Goal: Information Seeking & Learning: Learn about a topic

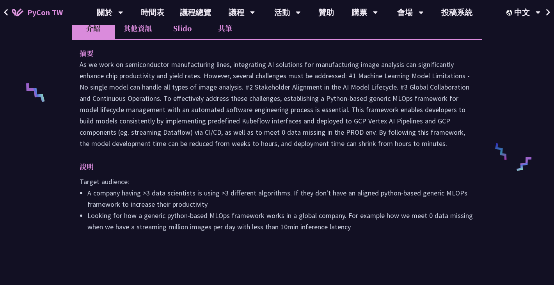
scroll to position [229, 0]
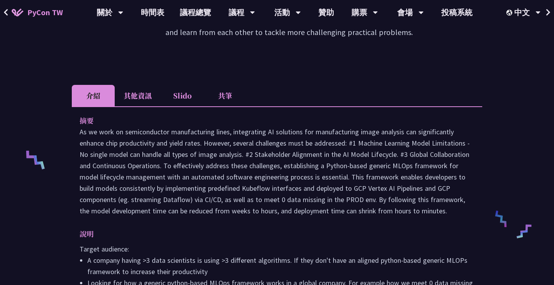
click at [175, 96] on li "Slido" at bounding box center [182, 95] width 43 height 21
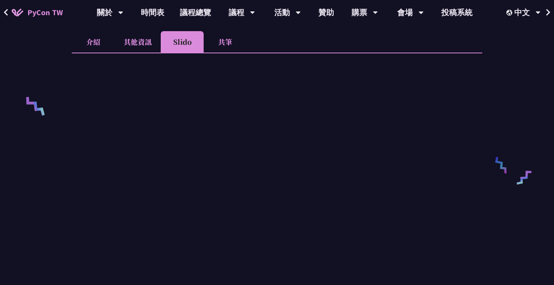
scroll to position [296, 0]
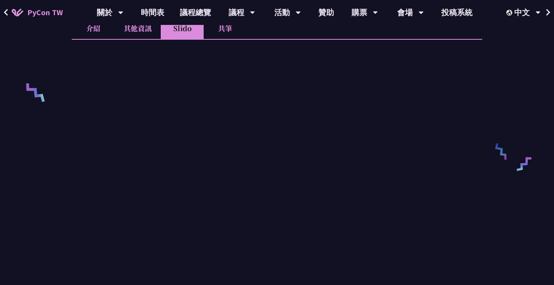
click at [63, 58] on div "MLOps and Software Engineering Automation Challenges in Production [PERSON_NAME…" at bounding box center [277, 175] width 554 height 943
click at [67, 53] on div "MLOps and Software Engineering Automation Challenges in Production [PERSON_NAME…" at bounding box center [277, 175] width 554 height 943
click at [141, 30] on li "其他資訊" at bounding box center [138, 28] width 46 height 21
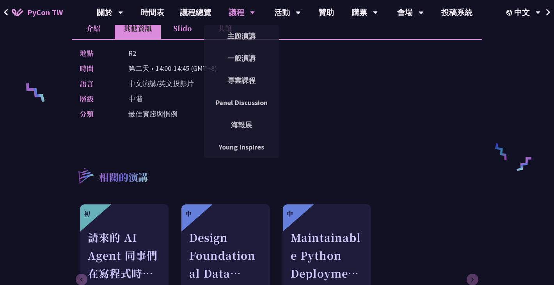
click at [227, 25] on div "主題演講" at bounding box center [241, 36] width 75 height 22
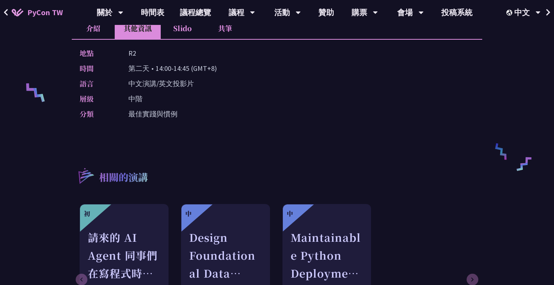
click at [221, 30] on li "共筆" at bounding box center [225, 28] width 43 height 21
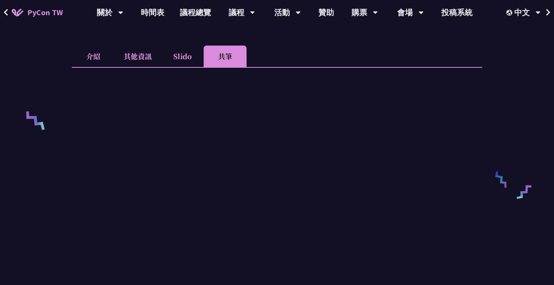
scroll to position [268, 0]
click at [136, 57] on li "其他資訊" at bounding box center [138, 56] width 46 height 21
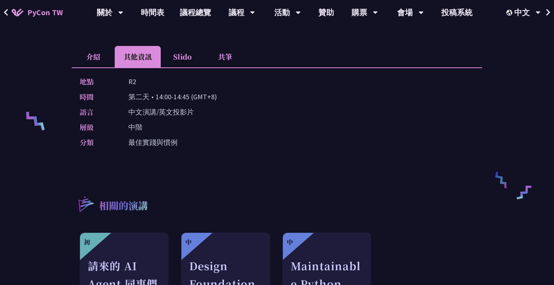
click at [144, 114] on p "中文演講/英文投影片" at bounding box center [160, 111] width 65 height 11
click at [92, 61] on li "介紹" at bounding box center [93, 56] width 43 height 21
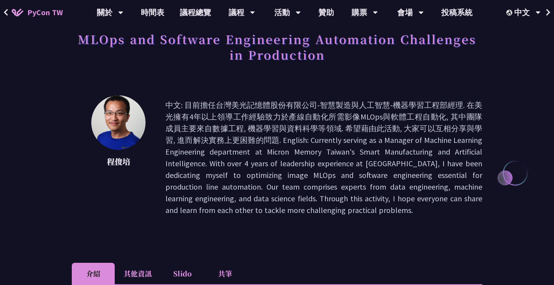
scroll to position [48, 0]
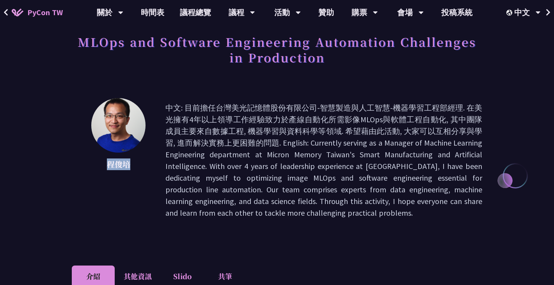
drag, startPoint x: 131, startPoint y: 166, endPoint x: 108, endPoint y: 165, distance: 23.8
click at [108, 165] on p "程俊培" at bounding box center [118, 165] width 55 height 12
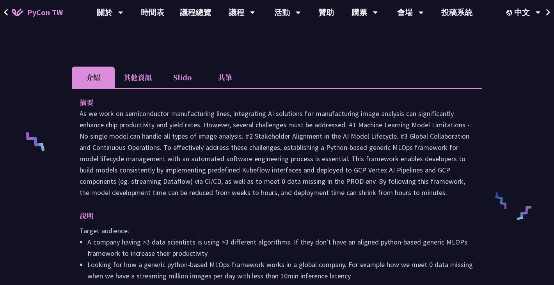
scroll to position [237, 0]
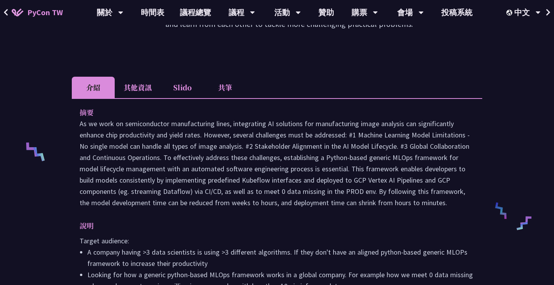
click at [228, 92] on li "共筆" at bounding box center [225, 87] width 43 height 21
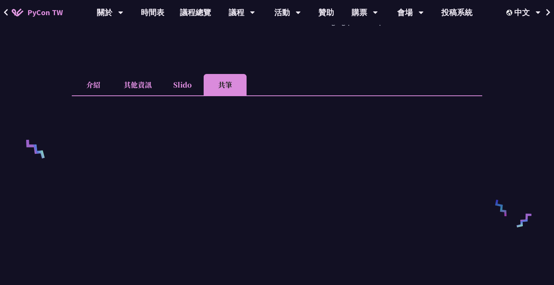
scroll to position [239, 0]
